Goal: Navigation & Orientation: Find specific page/section

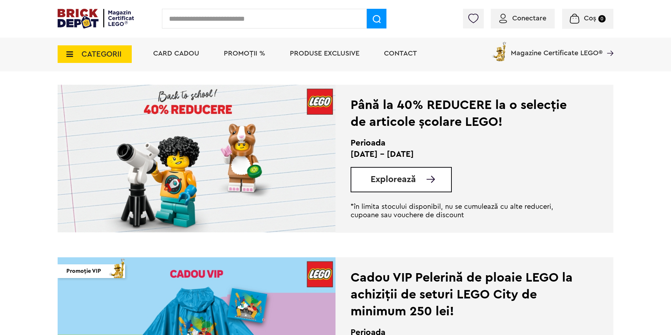
scroll to position [193, 0]
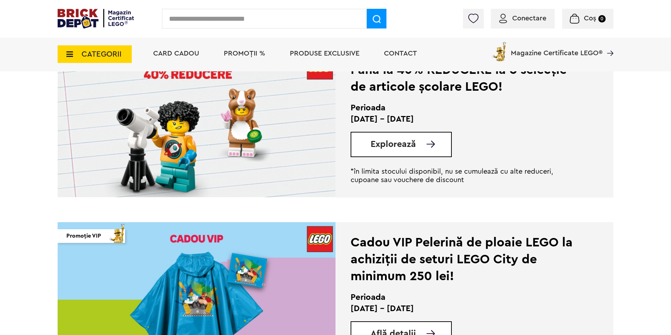
click at [412, 138] on div "Explorează" at bounding box center [401, 144] width 101 height 25
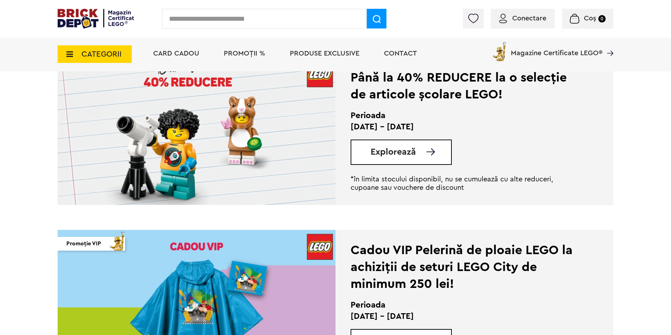
scroll to position [123, 0]
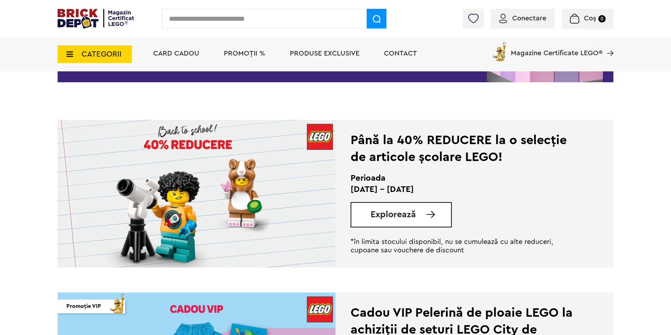
click at [406, 219] on span "Explorează" at bounding box center [393, 214] width 45 height 9
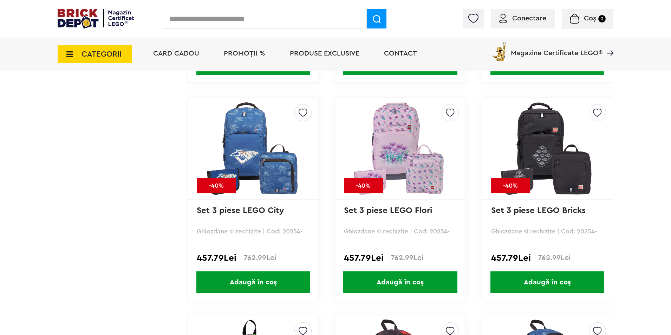
scroll to position [2377, 0]
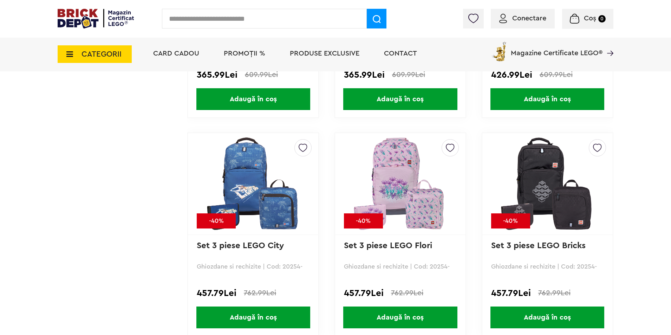
click at [251, 50] on span "PROMOȚII %" at bounding box center [244, 53] width 41 height 7
click at [319, 53] on span "Produse exclusive" at bounding box center [325, 53] width 70 height 7
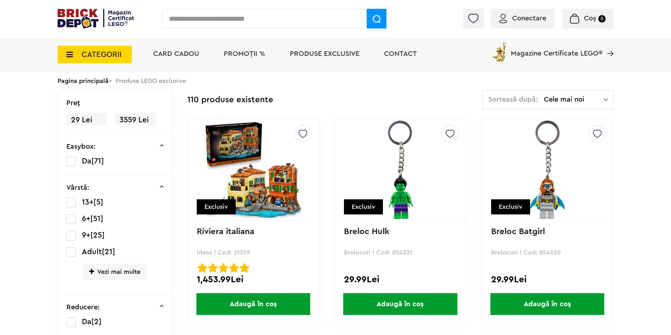
click at [116, 54] on span "CATEGORII" at bounding box center [102, 55] width 40 height 8
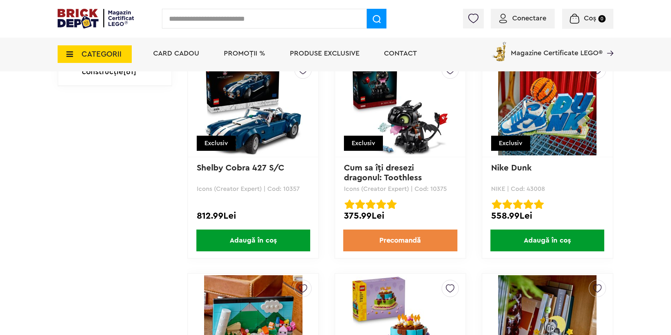
scroll to position [756, 0]
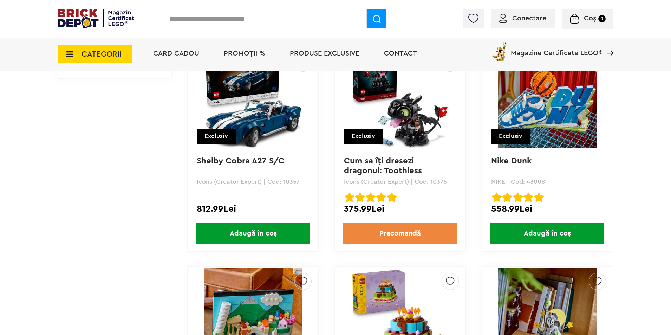
click at [115, 56] on span "CATEGORII" at bounding box center [102, 54] width 40 height 8
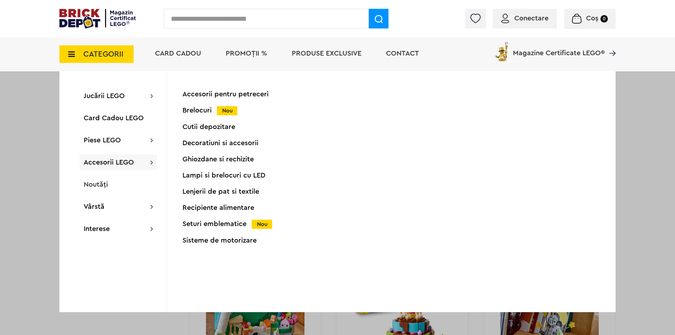
click at [195, 112] on div "Brelocuri Nou" at bounding box center [251, 110] width 139 height 7
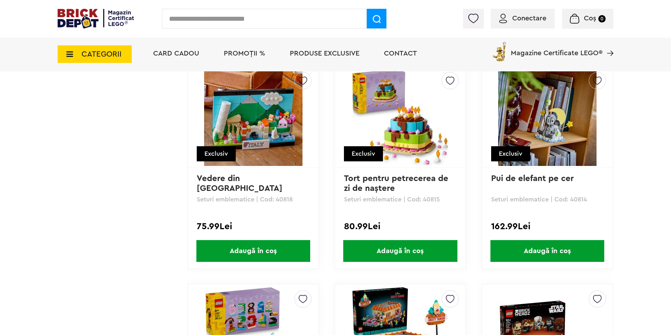
scroll to position [967, 0]
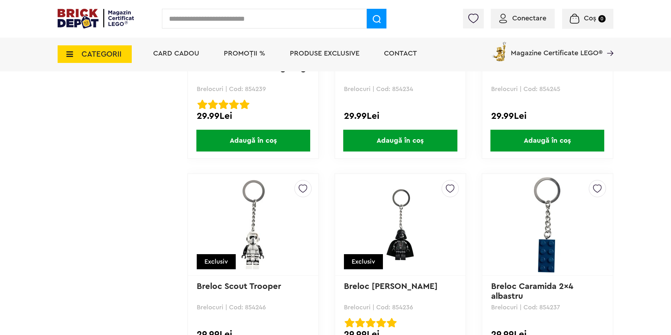
scroll to position [1813, 0]
